Goal: Task Accomplishment & Management: Manage account settings

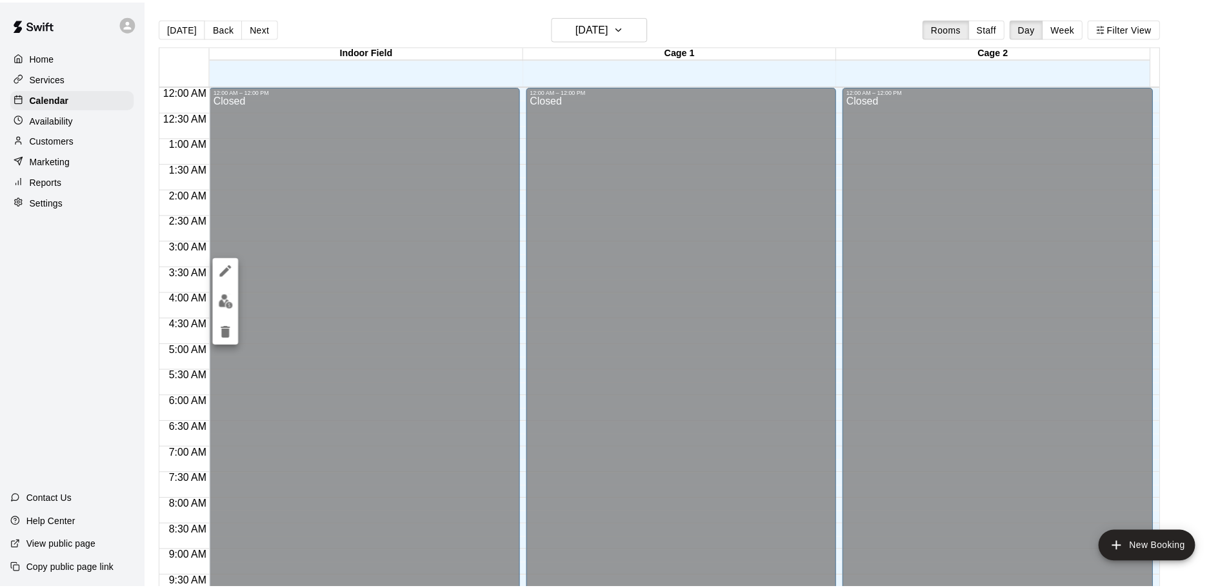
scroll to position [683, 0]
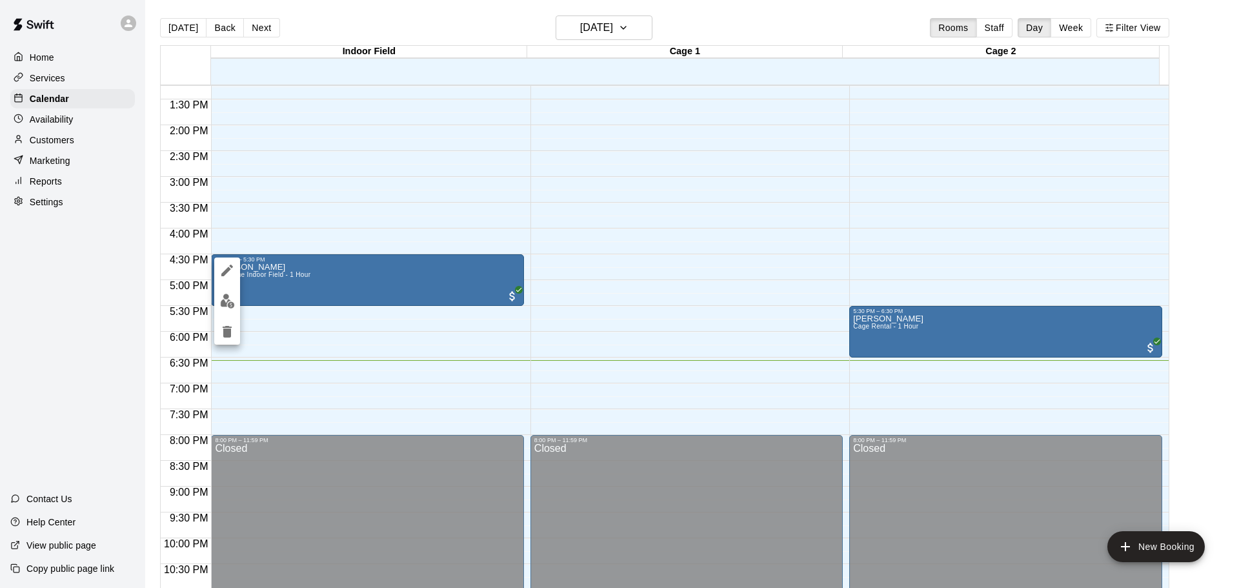
click at [234, 289] on div at bounding box center [227, 300] width 26 height 87
click at [233, 292] on button "edit" at bounding box center [227, 300] width 26 height 25
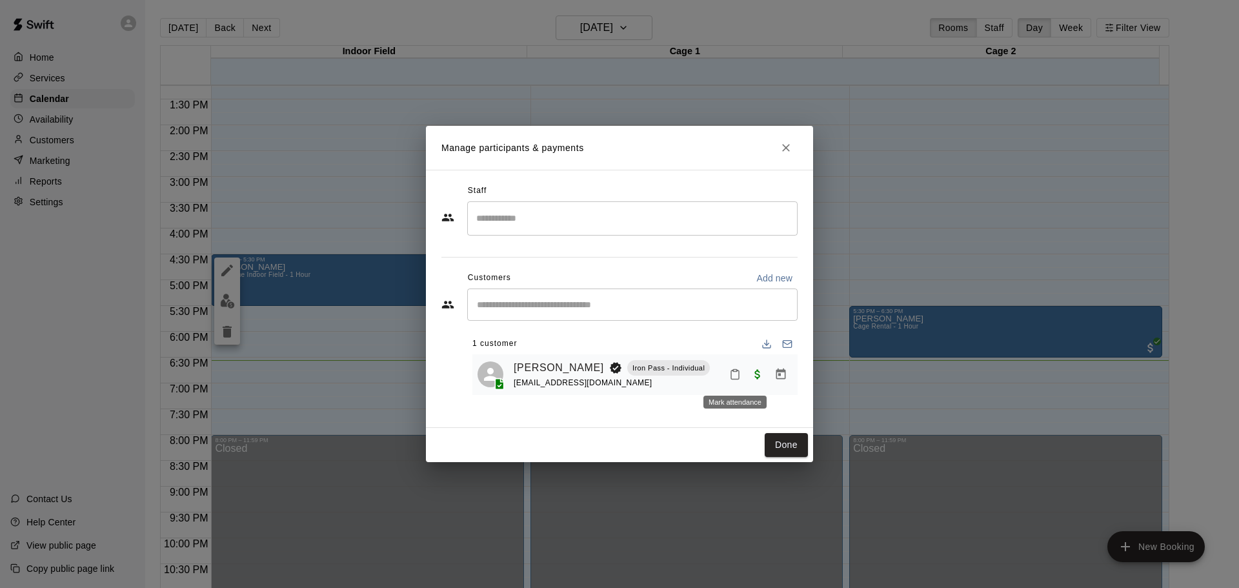
click at [731, 377] on icon "Mark attendance" at bounding box center [735, 374] width 8 height 9
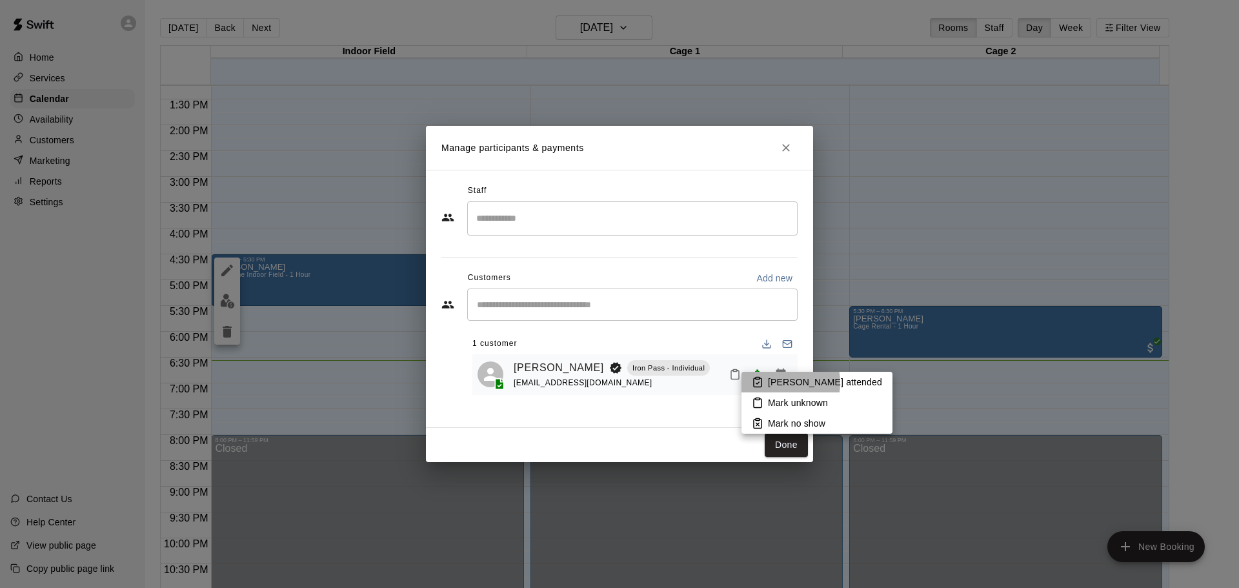
click at [774, 383] on p "[PERSON_NAME] attended" at bounding box center [825, 381] width 114 height 13
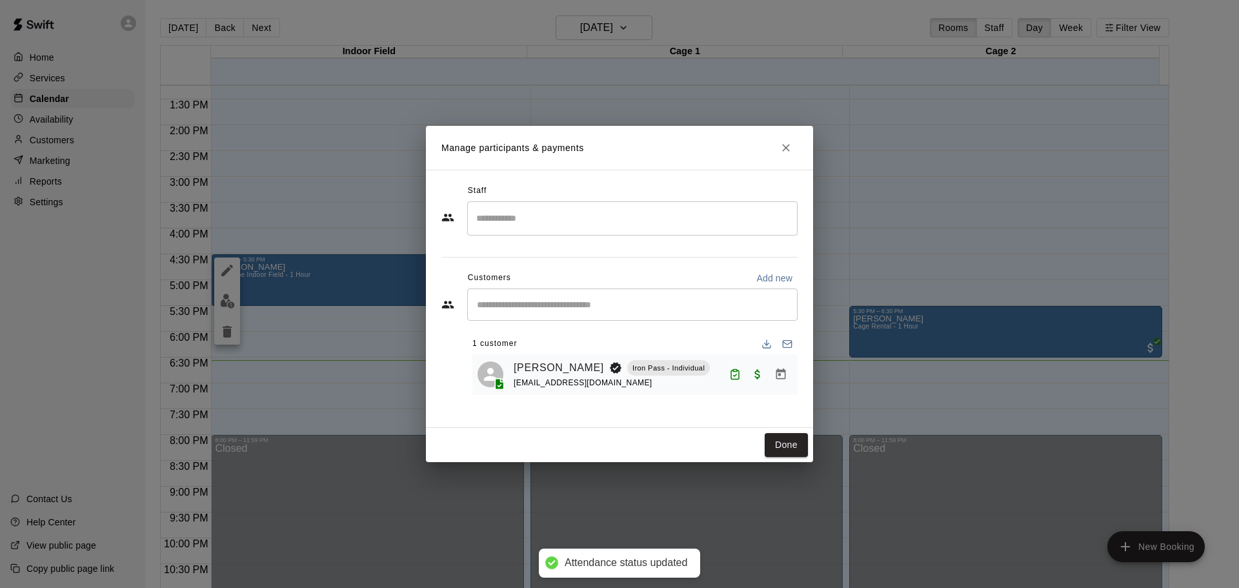
click at [774, 432] on div "Done" at bounding box center [619, 445] width 387 height 34
click at [774, 437] on button "Done" at bounding box center [786, 445] width 43 height 24
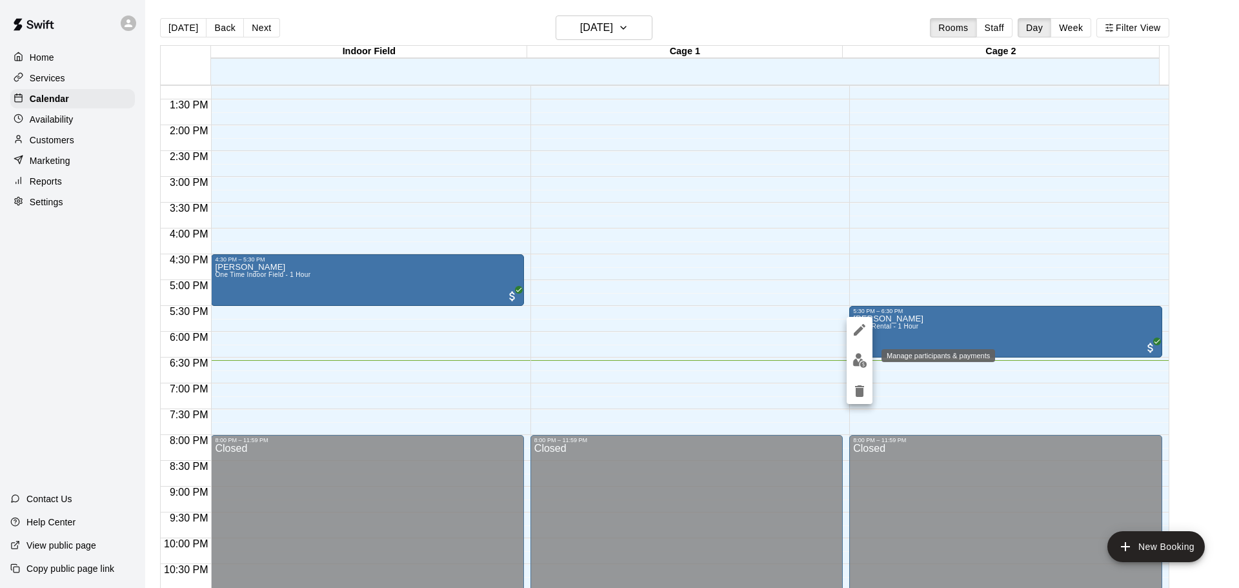
click at [857, 361] on img "edit" at bounding box center [859, 360] width 15 height 15
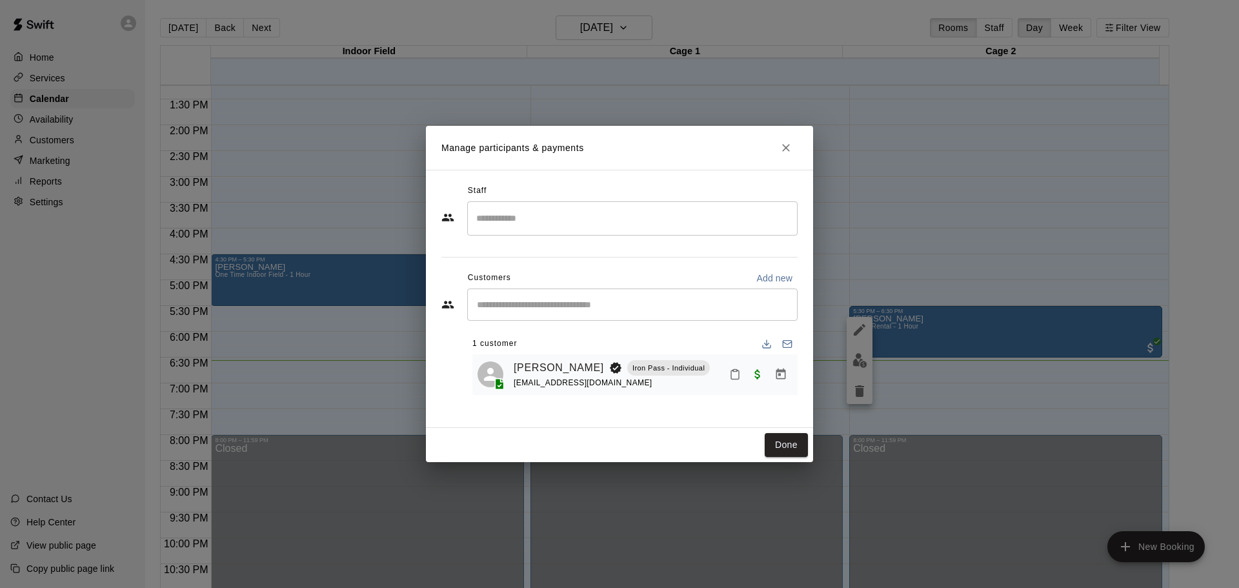
click at [733, 377] on icon "Mark attendance" at bounding box center [735, 374] width 12 height 12
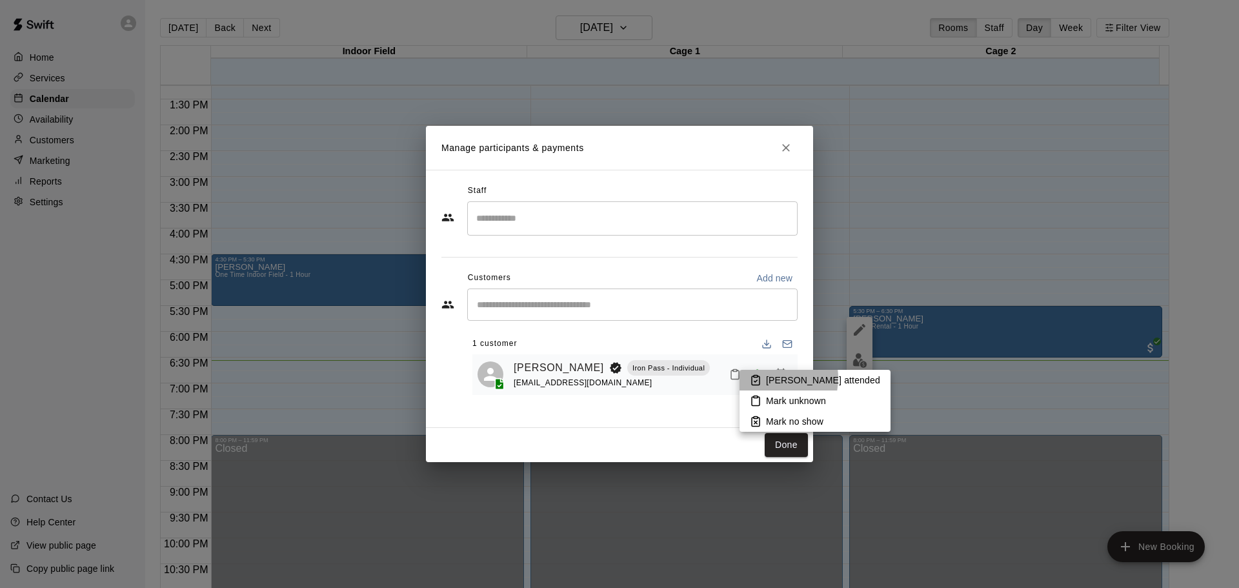
click at [769, 378] on p "[PERSON_NAME] attended" at bounding box center [823, 380] width 114 height 13
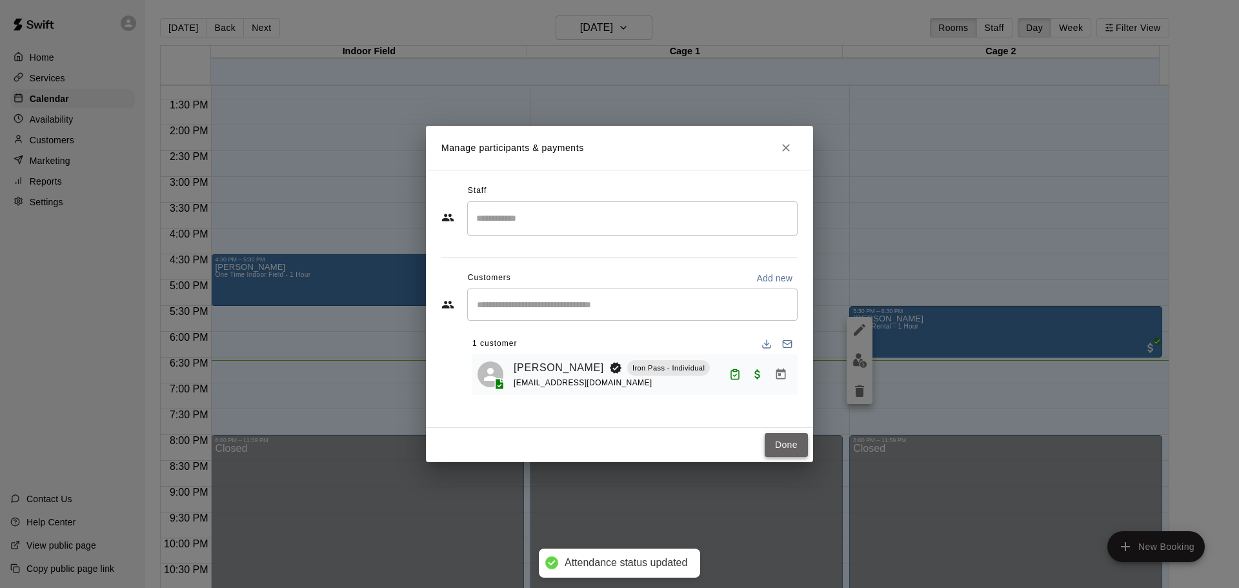
click at [787, 438] on button "Done" at bounding box center [786, 445] width 43 height 24
